Goal: Information Seeking & Learning: Learn about a topic

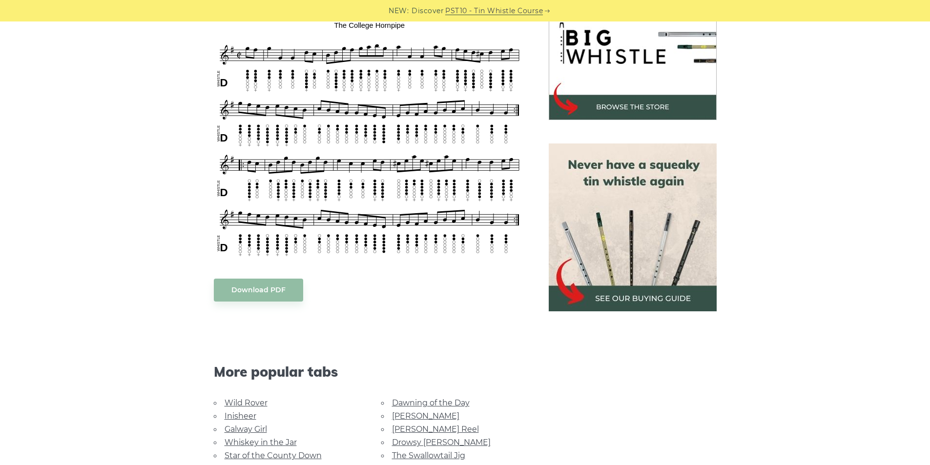
scroll to position [326, 0]
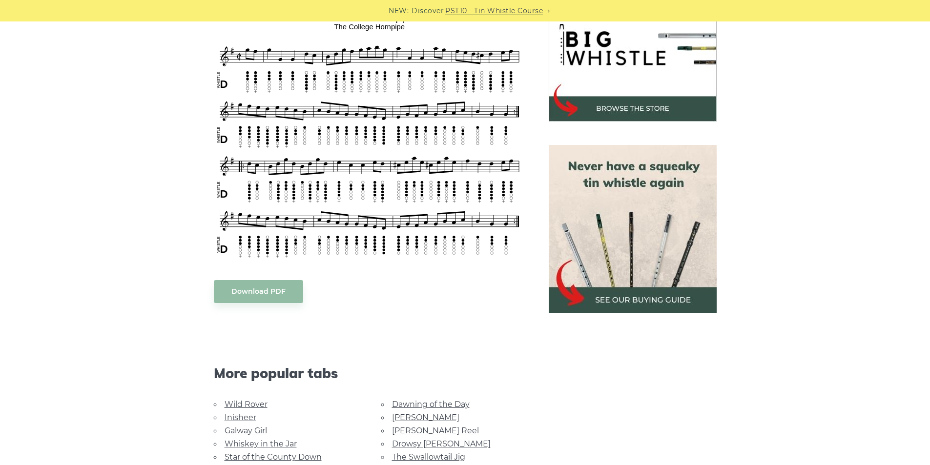
click at [242, 429] on link "Galway Girl" at bounding box center [246, 430] width 42 height 9
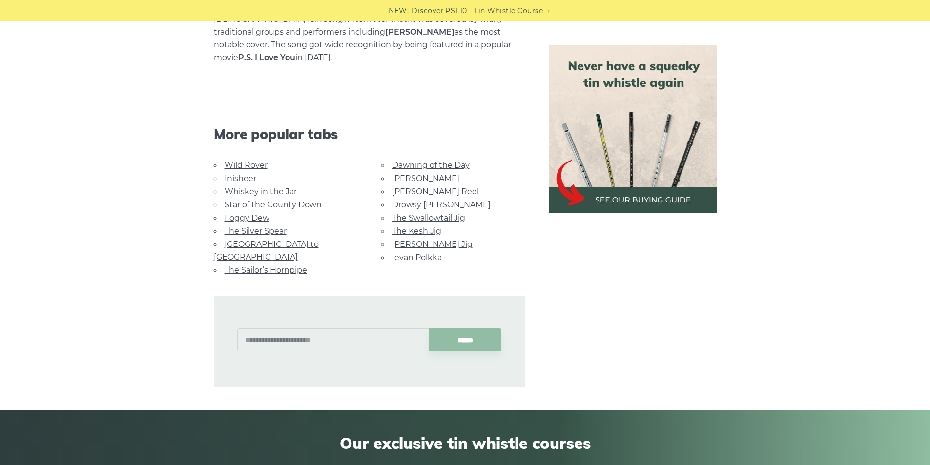
scroll to position [623, 0]
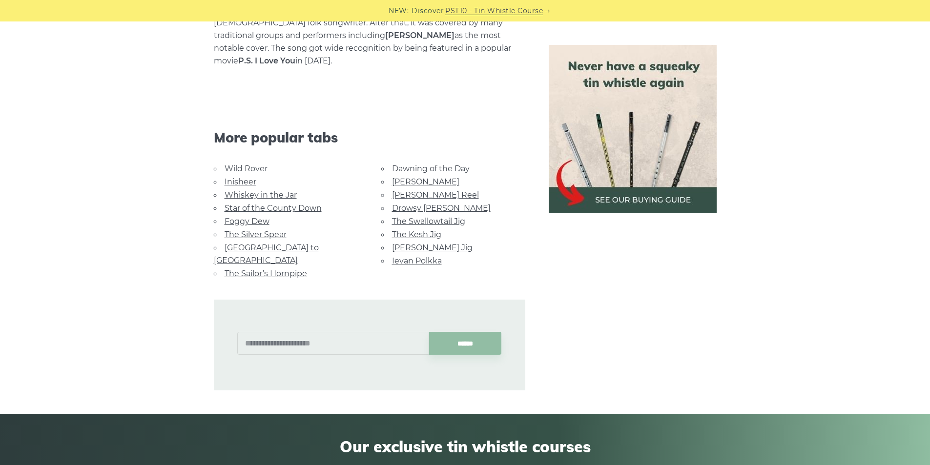
click at [425, 164] on link "Dawning of the Day" at bounding box center [431, 168] width 78 height 9
click at [283, 204] on link "Star of the County Down" at bounding box center [273, 208] width 97 height 9
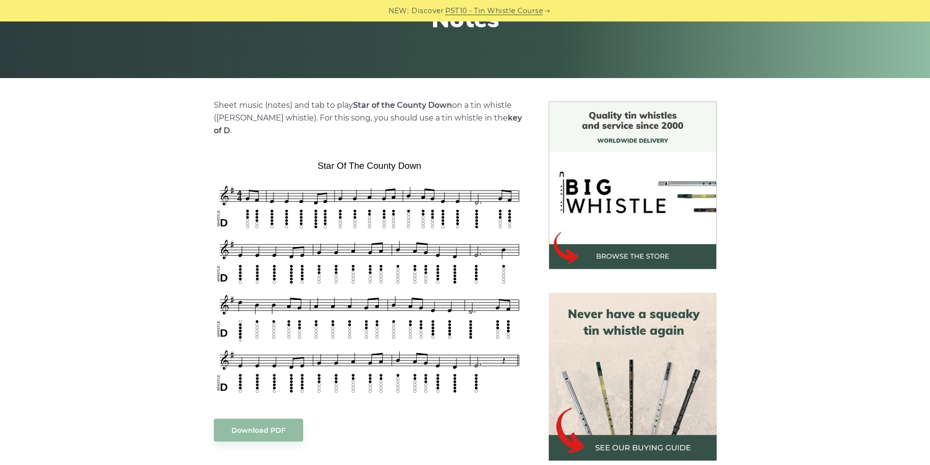
scroll to position [310, 0]
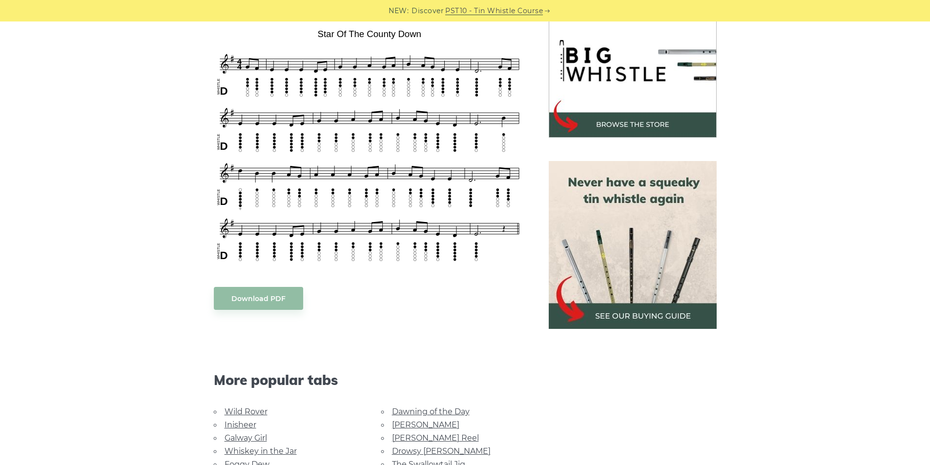
click at [247, 407] on link "Wild Rover" at bounding box center [246, 411] width 43 height 9
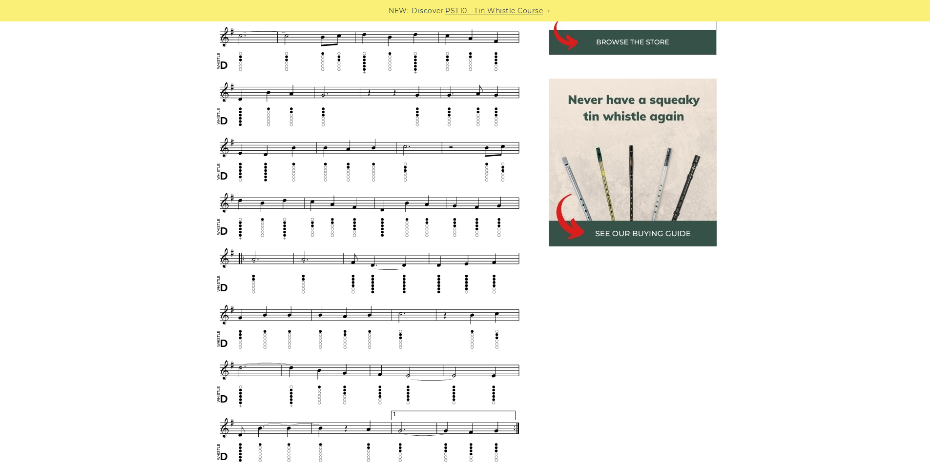
scroll to position [454, 0]
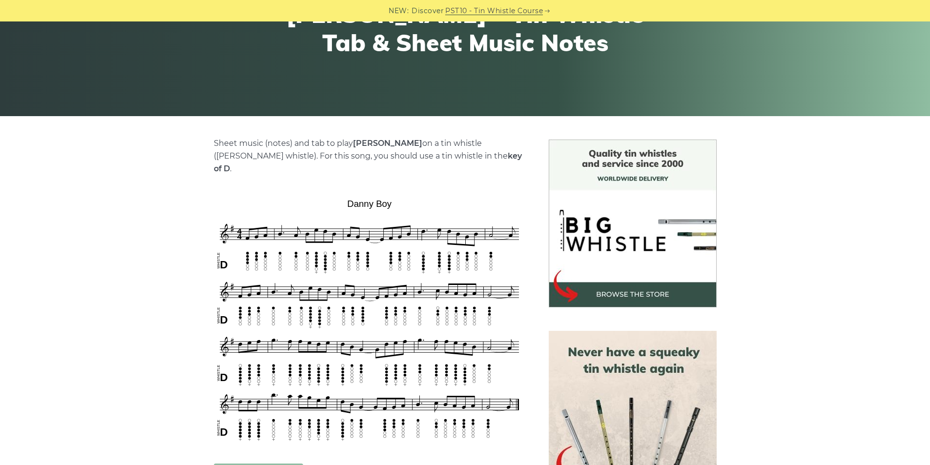
scroll to position [166, 0]
